Goal: Task Accomplishment & Management: Use online tool/utility

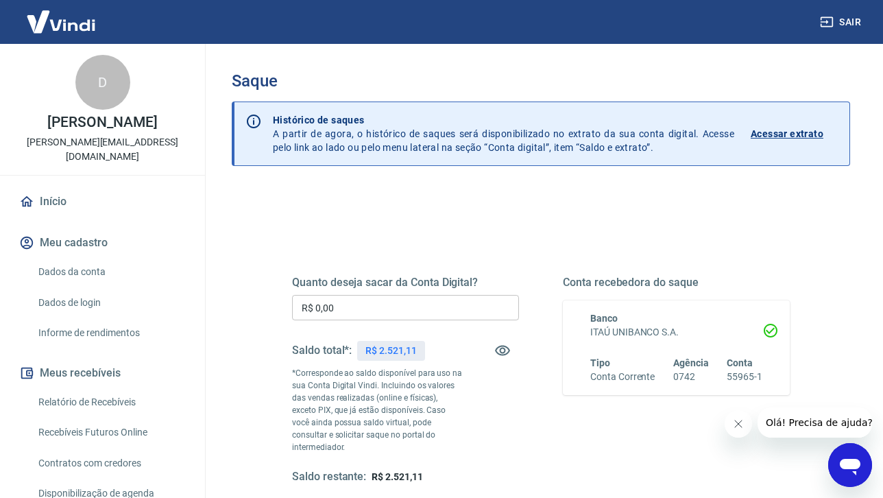
click at [350, 313] on input "R$ 0,00" at bounding box center [405, 307] width 227 height 25
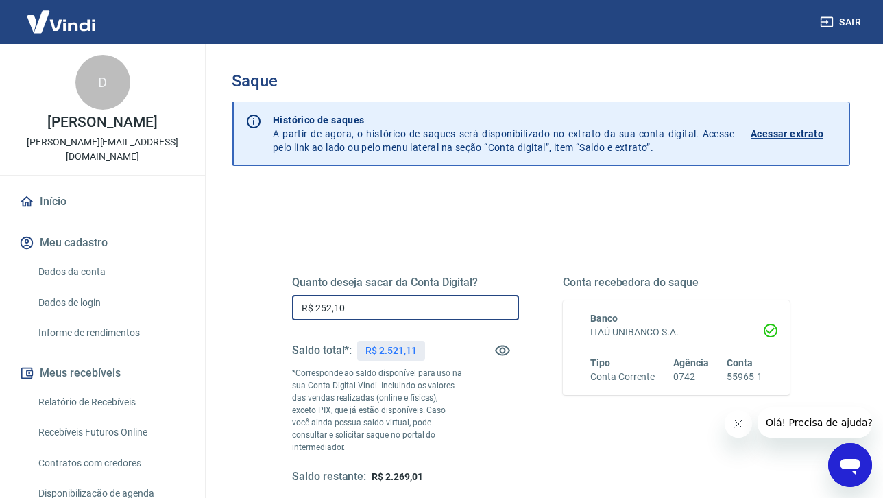
type input "R$ 2.521,00"
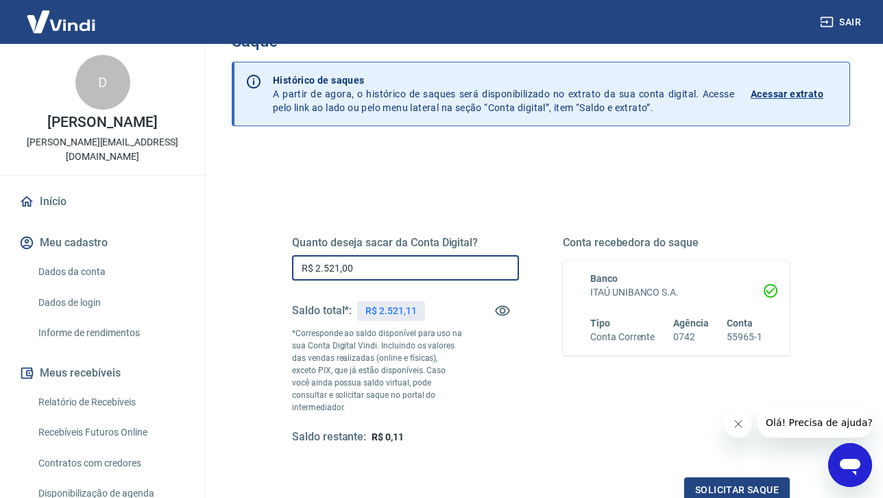
scroll to position [43, 0]
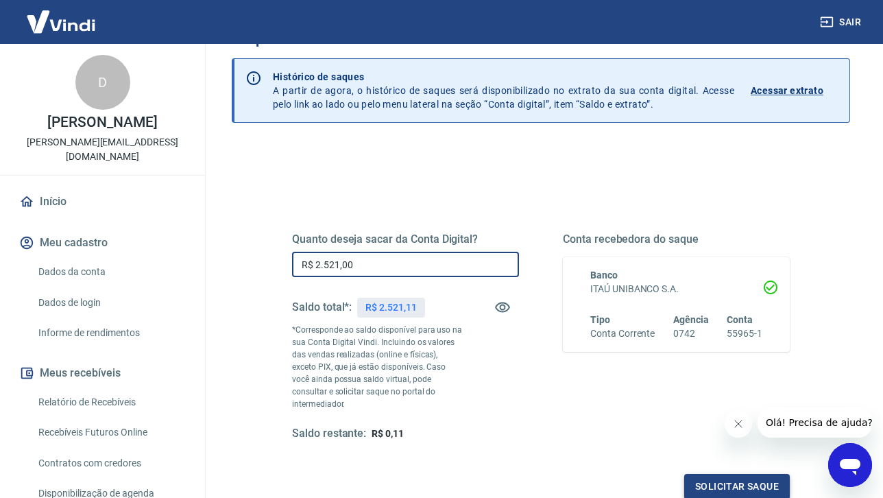
click at [717, 477] on button "Solicitar saque" at bounding box center [738, 486] width 106 height 25
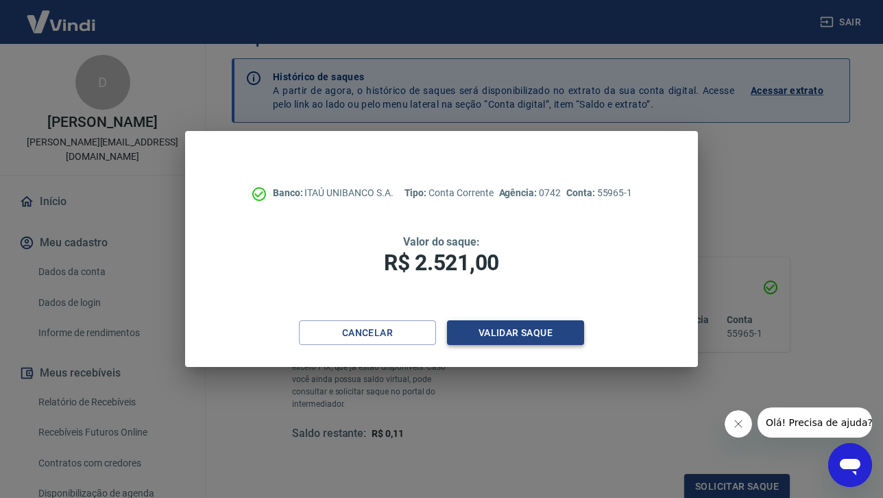
click at [532, 340] on button "Validar saque" at bounding box center [515, 332] width 137 height 25
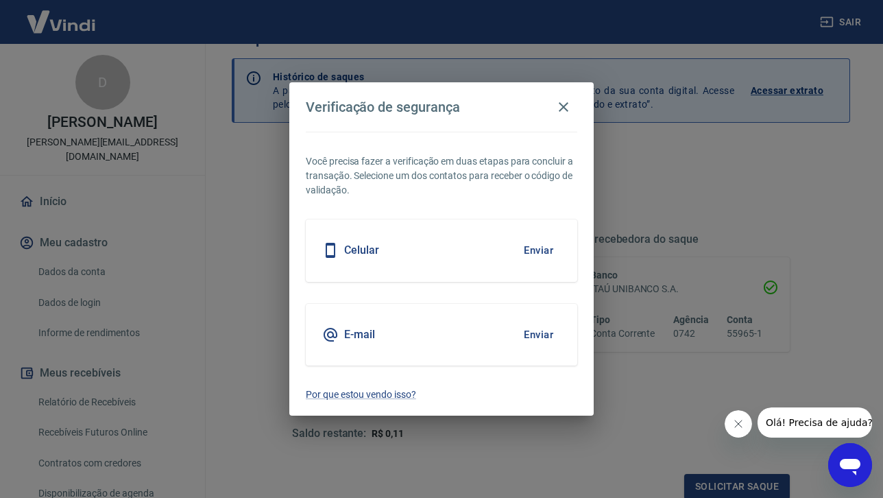
click at [536, 334] on button "Enviar" at bounding box center [539, 334] width 45 height 29
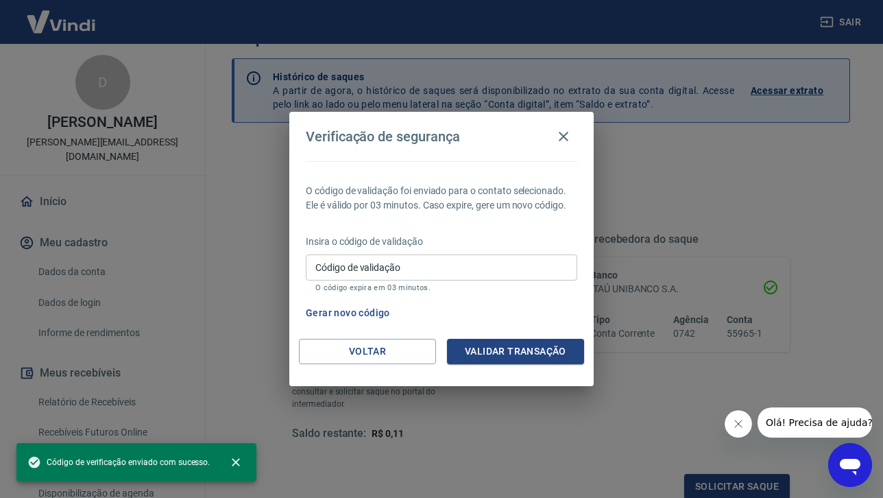
click at [449, 265] on input "Código de validação" at bounding box center [442, 266] width 272 height 25
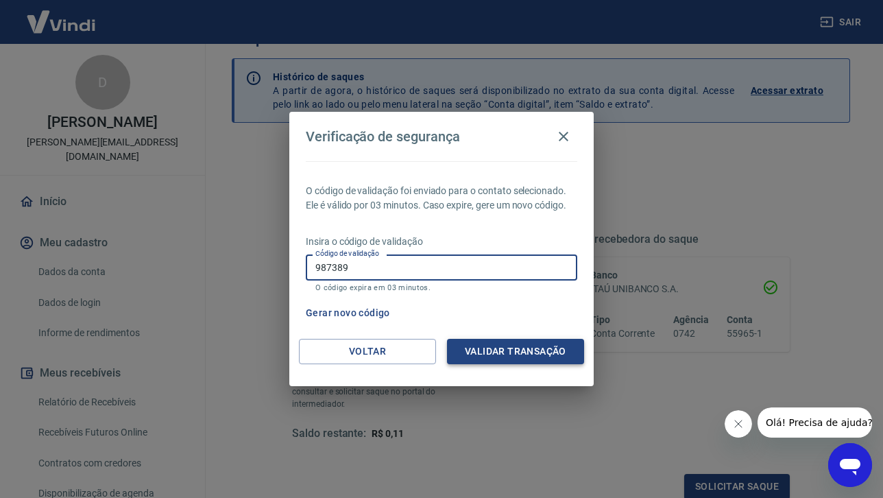
type input "987389"
click at [508, 351] on button "Validar transação" at bounding box center [515, 351] width 137 height 25
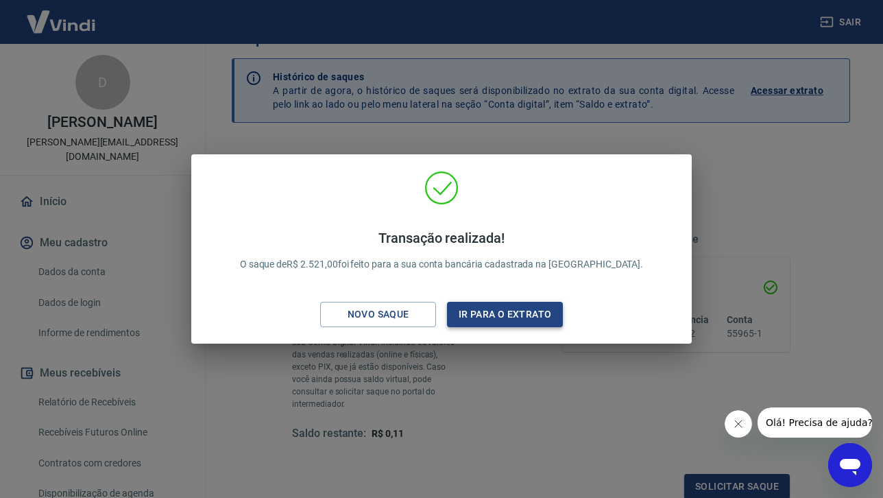
click at [508, 319] on button "Ir para o extrato" at bounding box center [505, 314] width 116 height 25
